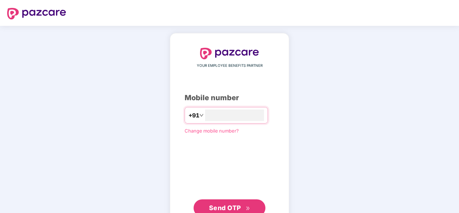
type input "**********"
click at [205, 206] on button "Send OTP" at bounding box center [230, 207] width 72 height 17
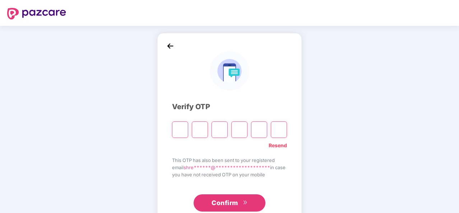
type input "*"
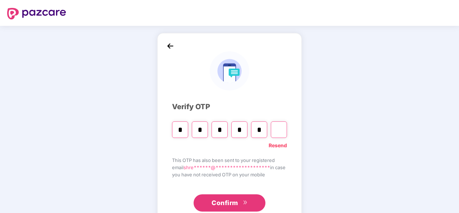
type input "*"
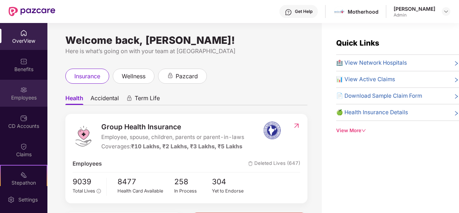
click at [34, 106] on div "Employees" at bounding box center [23, 93] width 47 height 27
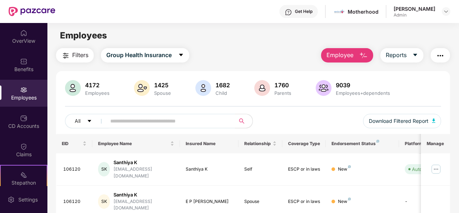
click at [359, 54] on button "Employee" at bounding box center [347, 55] width 52 height 14
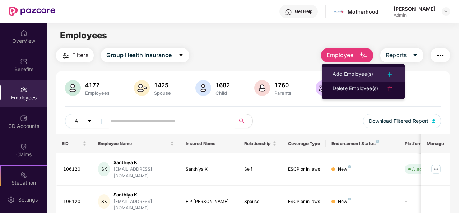
click at [366, 72] on div "Add Employee(s)" at bounding box center [353, 74] width 41 height 9
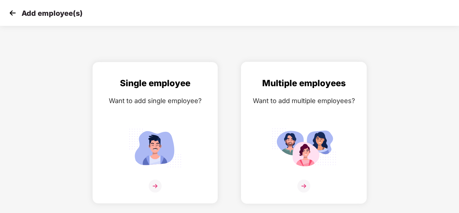
drag, startPoint x: 424, startPoint y: 103, endPoint x: 300, endPoint y: 180, distance: 145.8
click at [300, 180] on div "Single employee Want to add single employee? Multiple employees Want to add mul…" at bounding box center [230, 133] width 482 height 142
click at [304, 192] on img at bounding box center [303, 186] width 13 height 13
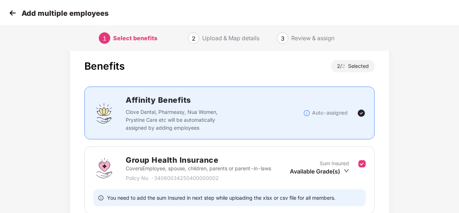
click at [437, 112] on div "Benefits 2 / 2 Selected Affinity Benefits Clove Dental, Pharmeasy, Nua Women, P…" at bounding box center [229, 196] width 459 height 309
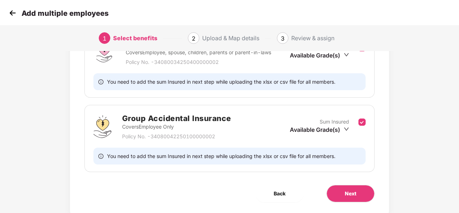
scroll to position [144, 0]
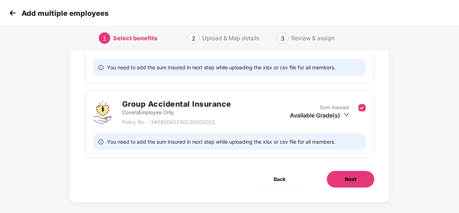
click at [333, 181] on button "Next" at bounding box center [351, 179] width 48 height 17
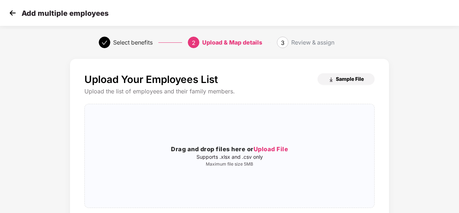
click at [344, 82] on span "Sample File" at bounding box center [350, 78] width 28 height 7
click at [276, 152] on span "Upload File" at bounding box center [271, 148] width 35 height 7
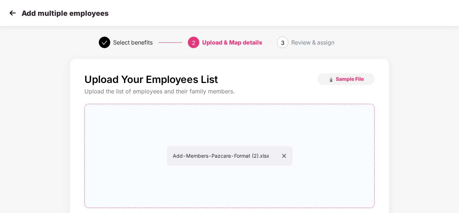
click at [422, 92] on div "Upload Your Employees List Sample File Upload the list of employees and their f…" at bounding box center [229, 171] width 459 height 233
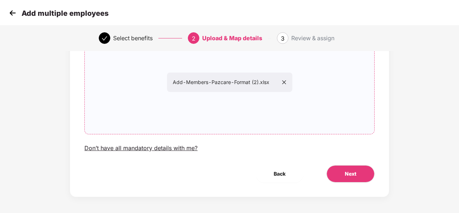
scroll to position [75, 0]
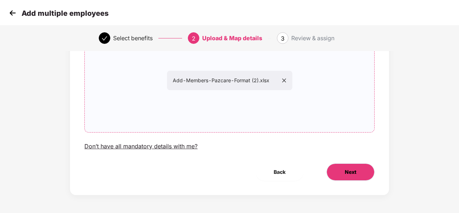
click at [332, 174] on button "Next" at bounding box center [351, 171] width 48 height 17
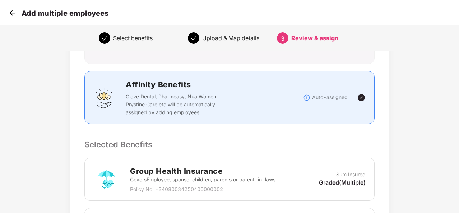
scroll to position [0, 0]
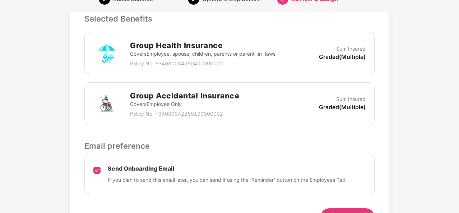
click at [441, 138] on div "Review & Assign Benefits Data Mapped Successfully Employee-data.csv Affinity Be…" at bounding box center [229, 55] width 459 height 403
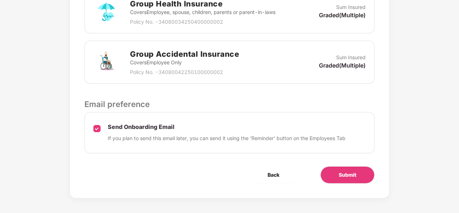
scroll to position [244, 0]
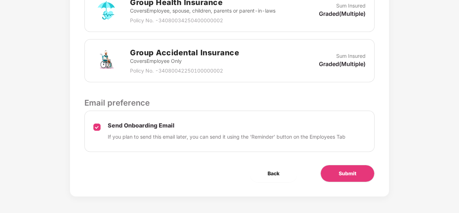
click at [111, 125] on p "Send Onboarding Email" at bounding box center [227, 126] width 238 height 8
click at [339, 173] on span "Submit" at bounding box center [348, 174] width 18 height 8
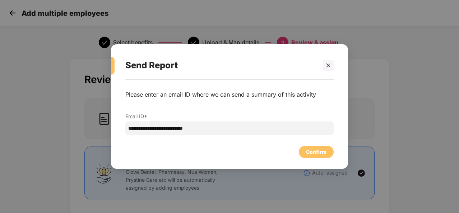
click at [318, 158] on div "**********" at bounding box center [229, 121] width 237 height 82
click at [315, 151] on div "Confirm" at bounding box center [316, 152] width 20 height 8
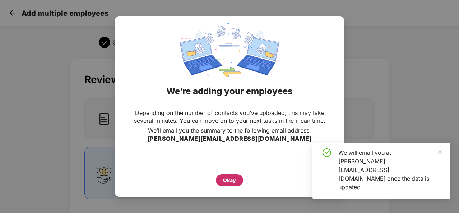
click at [239, 179] on div "Okay" at bounding box center [229, 180] width 27 height 12
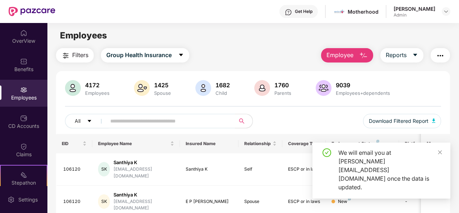
click at [437, 169] on div "We will email you at shreyasi.s@motherhoodindia.com once the data is updated." at bounding box center [389, 169] width 103 height 43
click at [441, 155] on icon "close" at bounding box center [440, 152] width 5 height 5
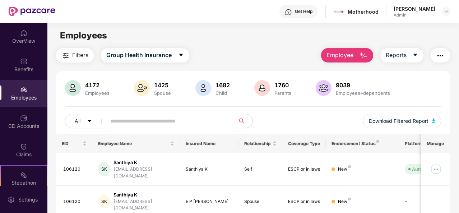
click at [268, 46] on main "Employees Filters Group Health Insurance Employee Reports 4172 Employees 1425 S…" at bounding box center [252, 129] width 411 height 213
click at [360, 56] on img "button" at bounding box center [363, 55] width 9 height 9
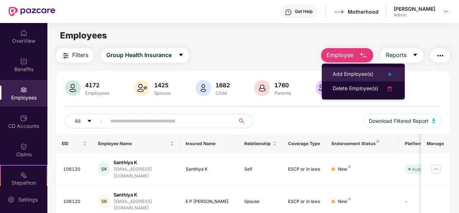
click at [379, 71] on div at bounding box center [386, 74] width 16 height 9
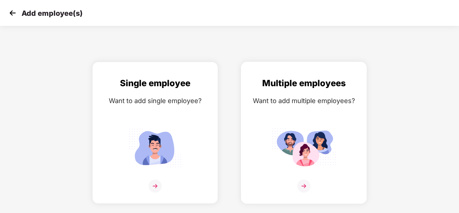
click at [304, 190] on img at bounding box center [303, 186] width 13 height 13
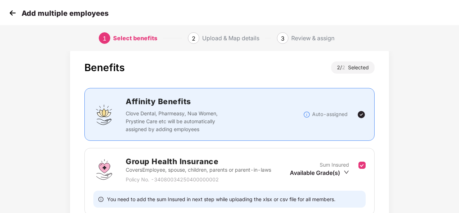
click at [419, 100] on div "Benefits 2 / 2 Selected Affinity Benefits Clove Dental, Pharmeasy, Nua Women, P…" at bounding box center [229, 197] width 383 height 309
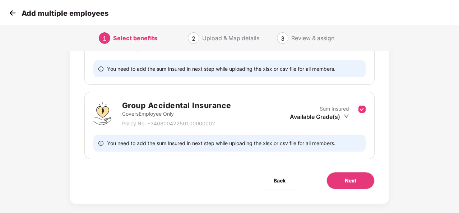
scroll to position [150, 0]
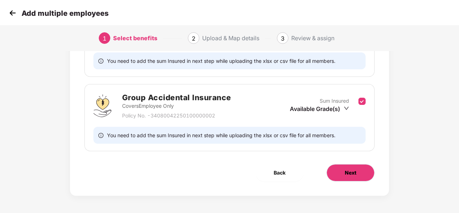
click at [348, 167] on button "Next" at bounding box center [351, 172] width 48 height 17
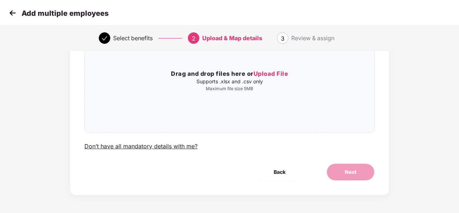
scroll to position [0, 0]
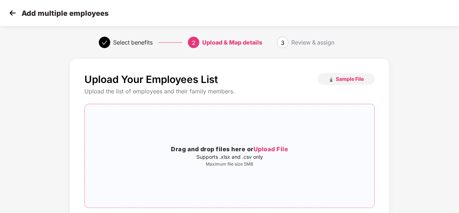
click at [274, 151] on span "Upload File" at bounding box center [271, 148] width 35 height 7
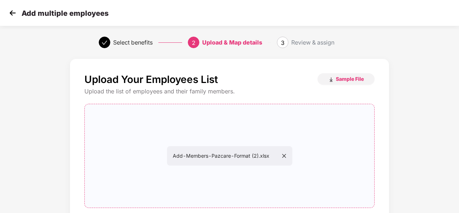
click at [430, 156] on div "Upload Your Employees List Sample File Upload the list of employees and their f…" at bounding box center [229, 171] width 459 height 233
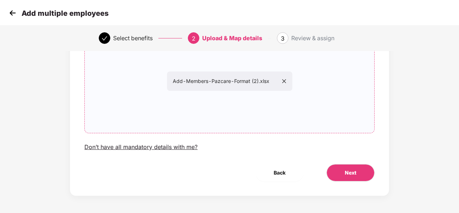
scroll to position [75, 0]
click at [349, 172] on span "Next" at bounding box center [350, 172] width 11 height 8
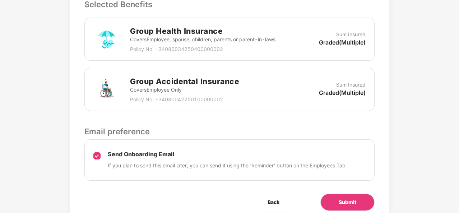
scroll to position [244, 0]
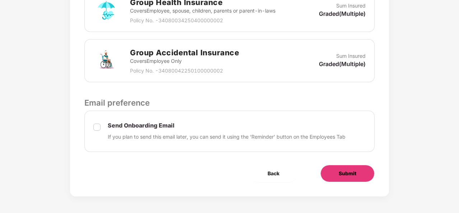
click at [336, 170] on button "Submit" at bounding box center [347, 173] width 54 height 17
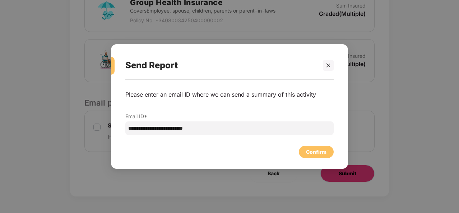
scroll to position [0, 0]
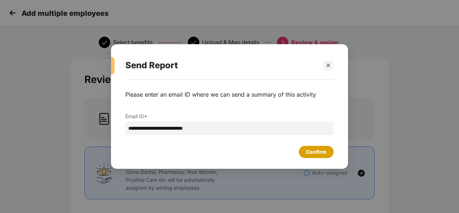
click at [320, 156] on div "Confirm" at bounding box center [316, 152] width 20 height 8
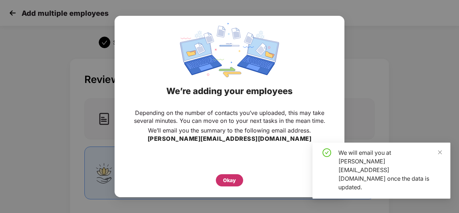
click at [228, 182] on div "Okay" at bounding box center [229, 180] width 13 height 8
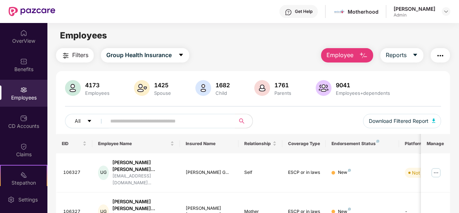
click at [364, 56] on img "button" at bounding box center [363, 55] width 9 height 9
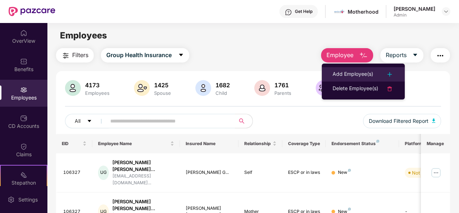
click at [399, 68] on li "Add Employee(s)" at bounding box center [363, 74] width 83 height 14
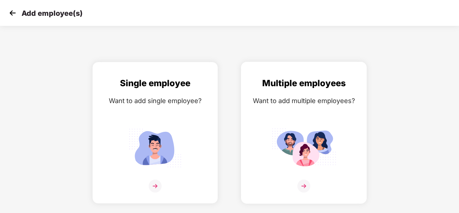
click at [302, 186] on img at bounding box center [303, 186] width 13 height 13
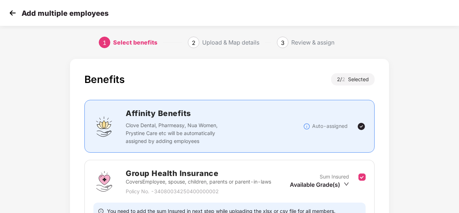
click at [427, 80] on div "Benefits 2 / 2 Selected Affinity Benefits Clove Dental, Pharmeasy, Nua Women, P…" at bounding box center [229, 209] width 459 height 309
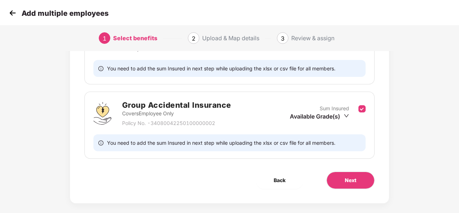
scroll to position [150, 0]
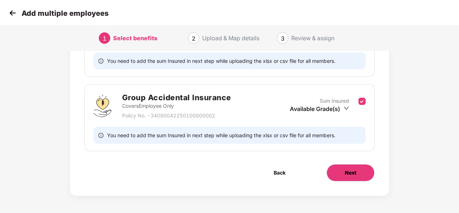
click at [337, 168] on button "Next" at bounding box center [351, 172] width 48 height 17
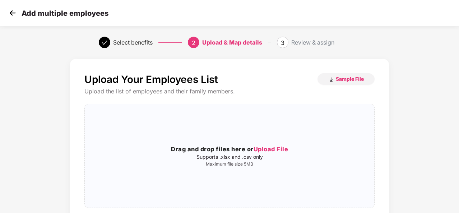
click at [441, 85] on div "Upload Your Employees List Sample File Upload the list of employees and their f…" at bounding box center [229, 171] width 459 height 233
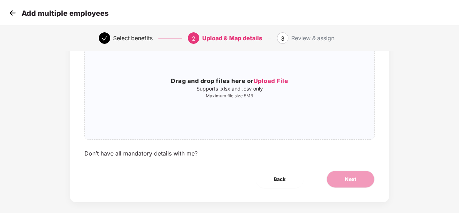
scroll to position [75, 0]
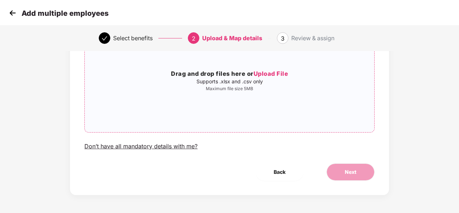
click at [277, 73] on span "Upload File" at bounding box center [271, 73] width 35 height 7
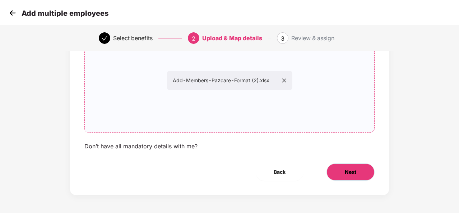
click at [353, 175] on span "Next" at bounding box center [350, 172] width 11 height 8
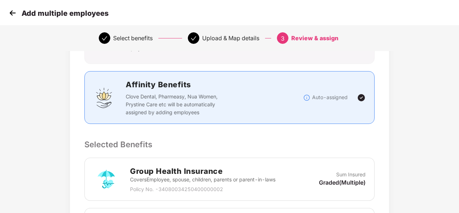
scroll to position [0, 0]
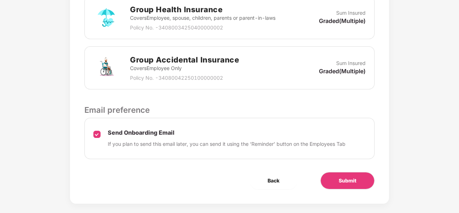
scroll to position [244, 0]
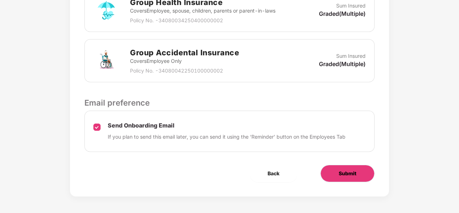
click at [346, 178] on button "Submit" at bounding box center [347, 173] width 54 height 17
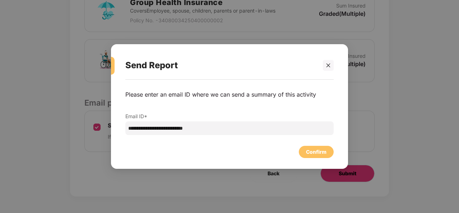
scroll to position [0, 0]
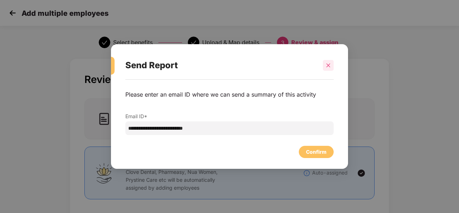
click at [327, 64] on icon "close" at bounding box center [328, 65] width 5 height 5
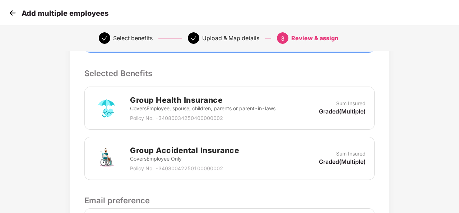
scroll to position [172, 0]
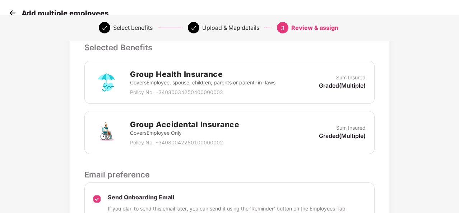
click at [127, 195] on p "Send Onboarding Email" at bounding box center [227, 198] width 238 height 8
click at [418, 191] on div "Review & Assign Benefits Data Mapped Successfully Employee-data.csv Affinity Be…" at bounding box center [229, 84] width 383 height 403
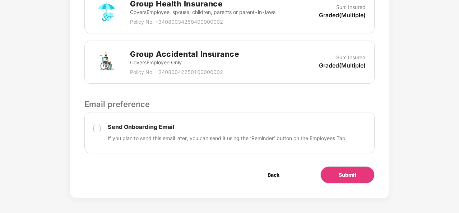
scroll to position [244, 0]
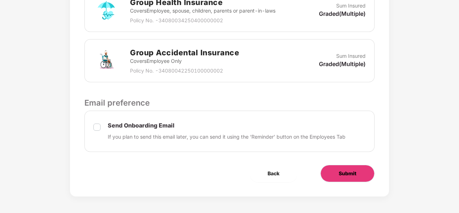
click at [357, 169] on button "Submit" at bounding box center [347, 173] width 54 height 17
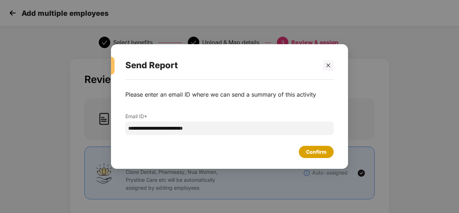
click at [310, 153] on div "Confirm" at bounding box center [316, 152] width 20 height 8
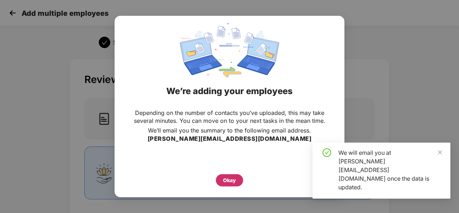
click at [229, 181] on div "Okay" at bounding box center [229, 180] width 13 height 8
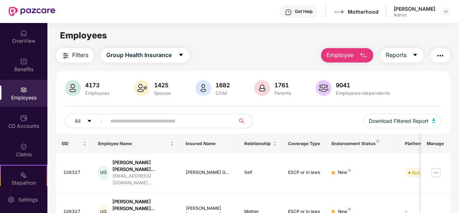
click at [148, 127] on span at bounding box center [169, 121] width 134 height 14
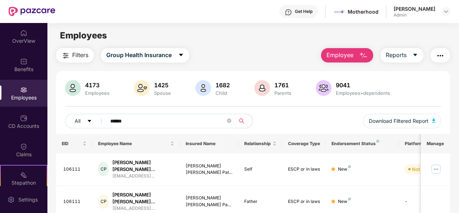
type input "******"
click at [243, 46] on main "Employees Filters Group Health Insurance Employee Reports 4173 Employees 1425 S…" at bounding box center [252, 129] width 411 height 213
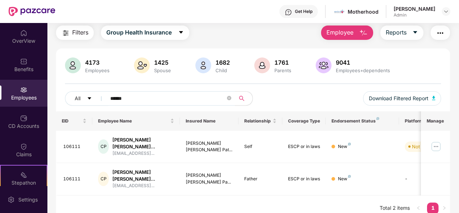
scroll to position [23, 0]
click at [435, 144] on img at bounding box center [435, 145] width 11 height 11
click at [282, 41] on div "Filters Group Health Insurance Employee Reports 4173 Employees 1425 Spouse 1682…" at bounding box center [253, 123] width 394 height 196
click at [453, 125] on div "Filters Group Health Insurance Employee Reports 4173 Employees 1425 Spouse 1682…" at bounding box center [252, 123] width 411 height 196
click at [281, 188] on div "EID Employee Name Insured Name Relationship Coverage Type Endorsement Status Pl…" at bounding box center [253, 166] width 394 height 110
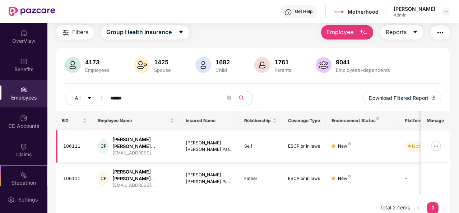
click at [433, 143] on img at bounding box center [435, 145] width 11 height 11
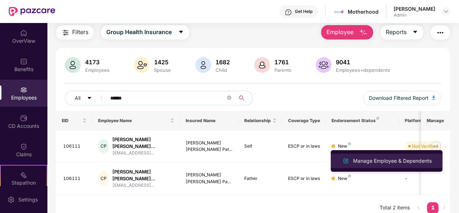
click at [404, 159] on div "Manage Employee & Dependents" at bounding box center [393, 161] width 82 height 8
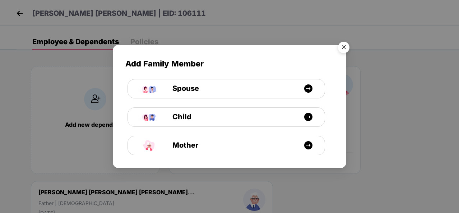
click at [341, 46] on img "Close" at bounding box center [344, 48] width 20 height 20
